Goal: Task Accomplishment & Management: Complete application form

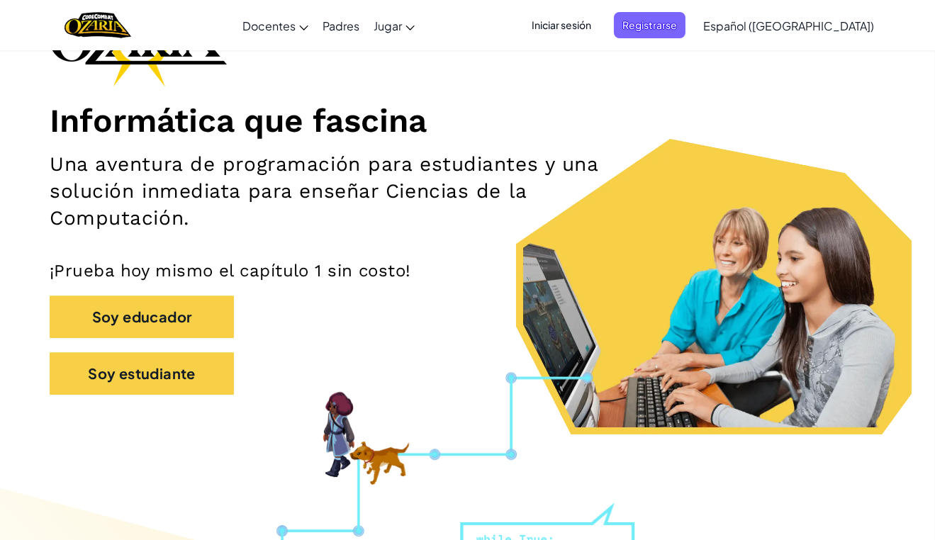
scroll to position [128, 0]
click at [600, 26] on span "Iniciar sesión" at bounding box center [561, 25] width 77 height 26
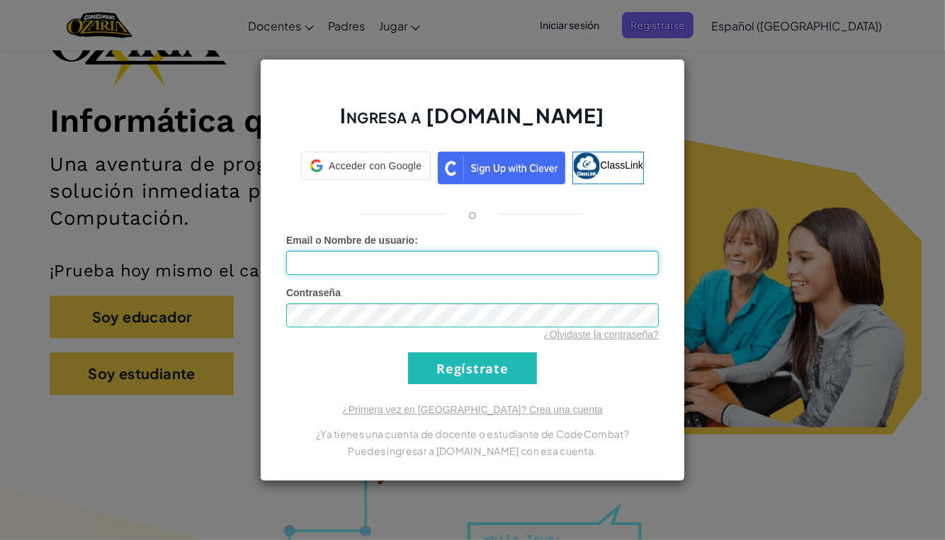
click at [427, 267] on input "Email o Nombre de usuario :" at bounding box center [472, 263] width 373 height 24
drag, startPoint x: 428, startPoint y: 274, endPoint x: 431, endPoint y: 264, distance: 10.3
click at [431, 264] on input "Email o Nombre de usuario :" at bounding box center [472, 263] width 373 height 24
type input "[EMAIL_ADDRESS][DOMAIN_NAME]"
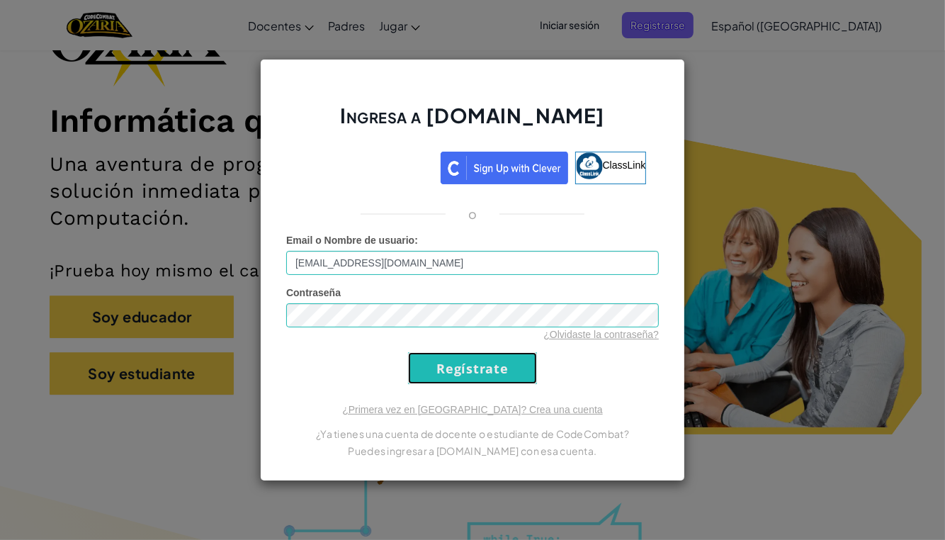
click at [457, 363] on input "Regístrate" at bounding box center [472, 368] width 129 height 32
